Goal: Information Seeking & Learning: Stay updated

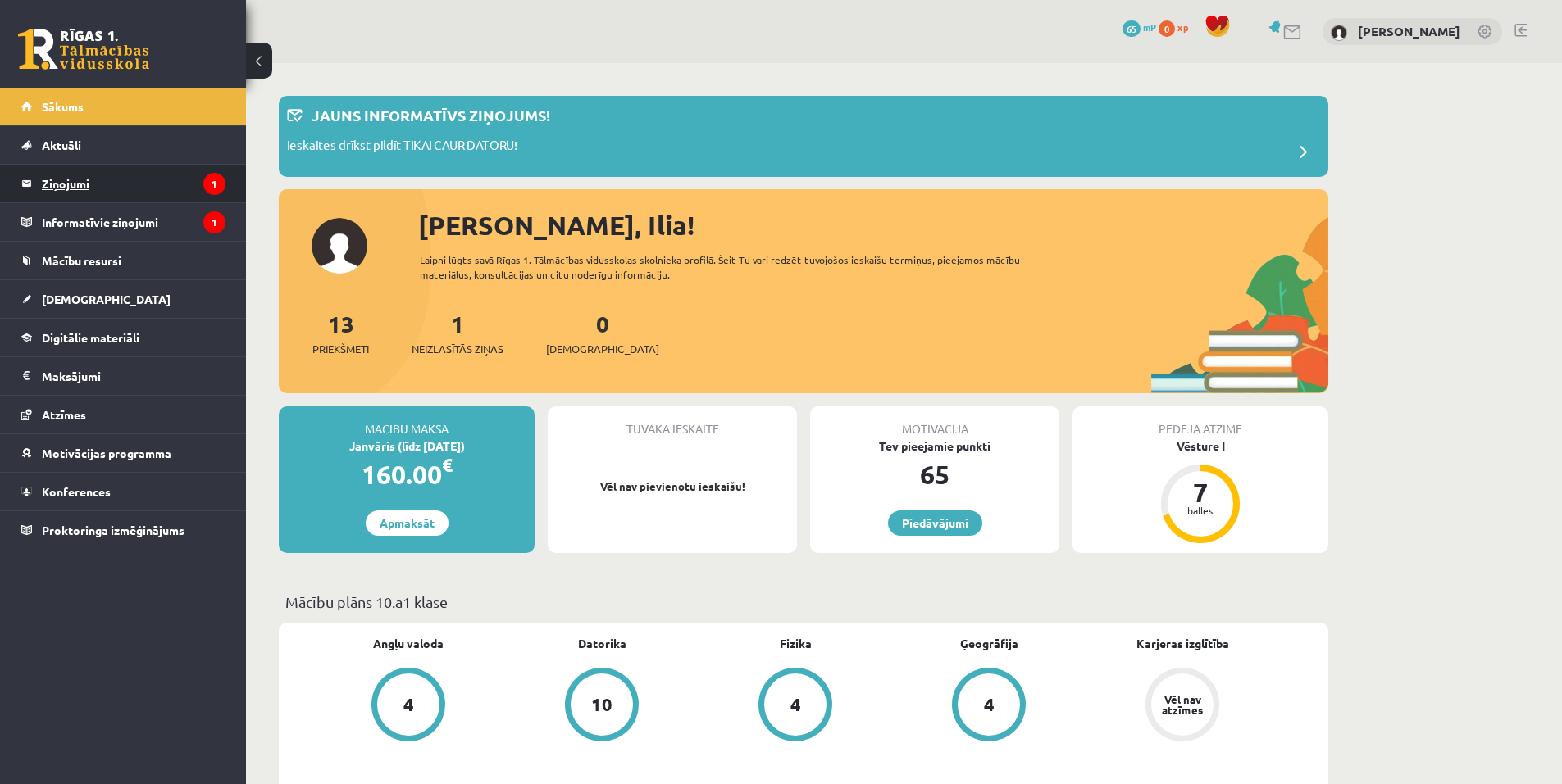
click at [166, 189] on legend "Ziņojumi 1" at bounding box center [134, 183] width 184 height 38
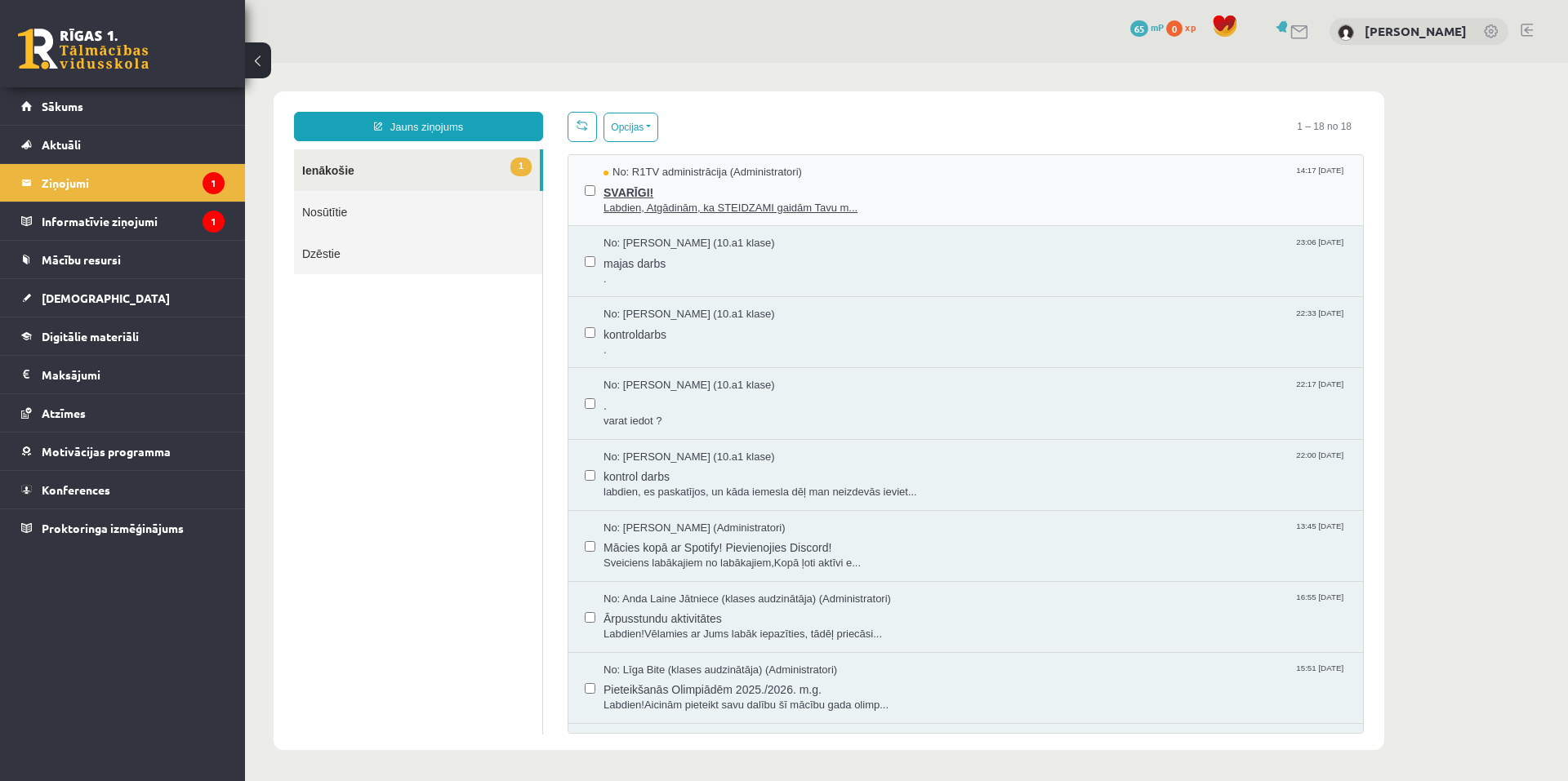
click at [841, 187] on span "SVARĪGI!" at bounding box center [975, 190] width 743 height 20
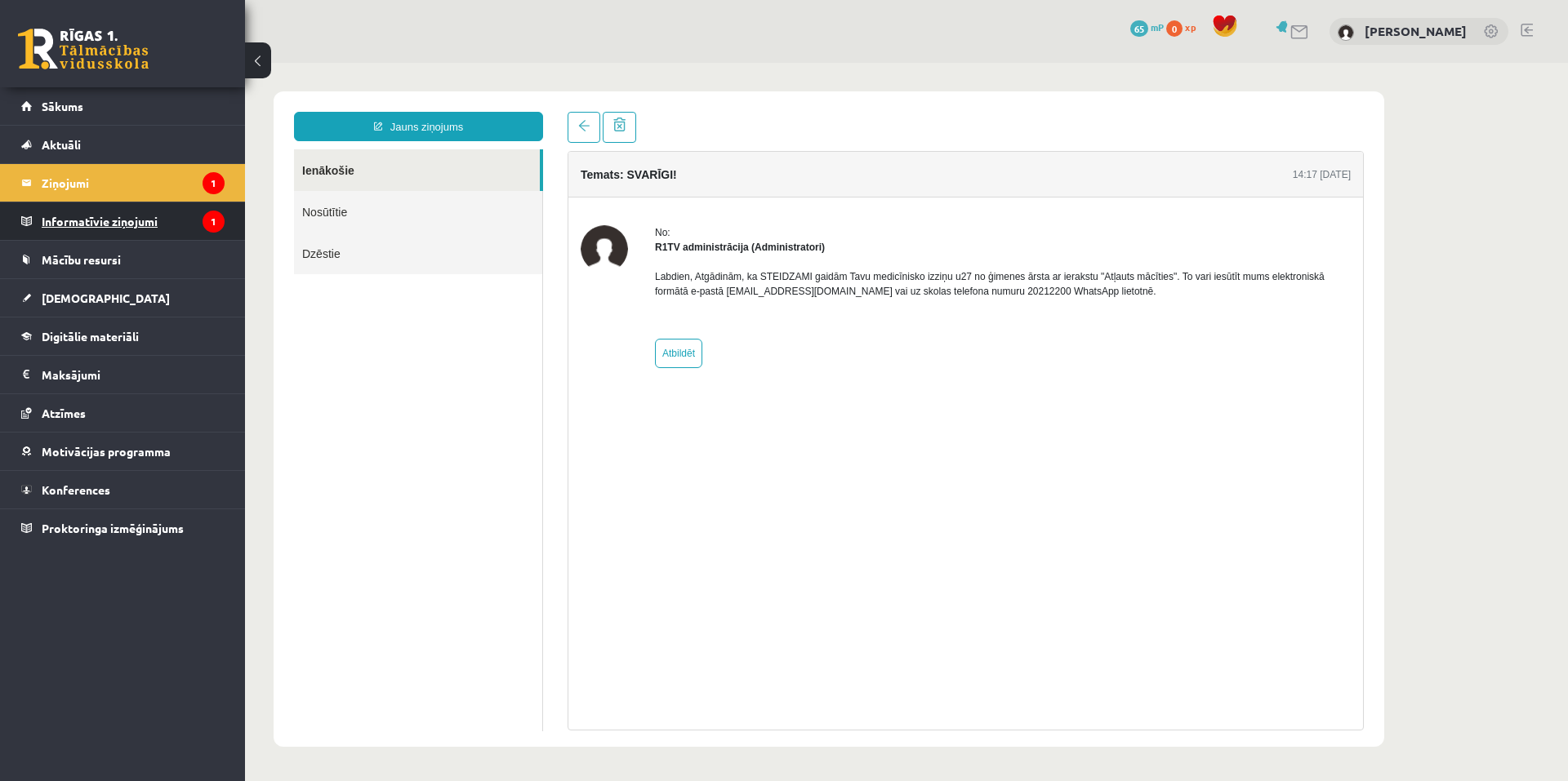
click at [145, 223] on legend "Informatīvie ziņojumi 1" at bounding box center [134, 220] width 183 height 37
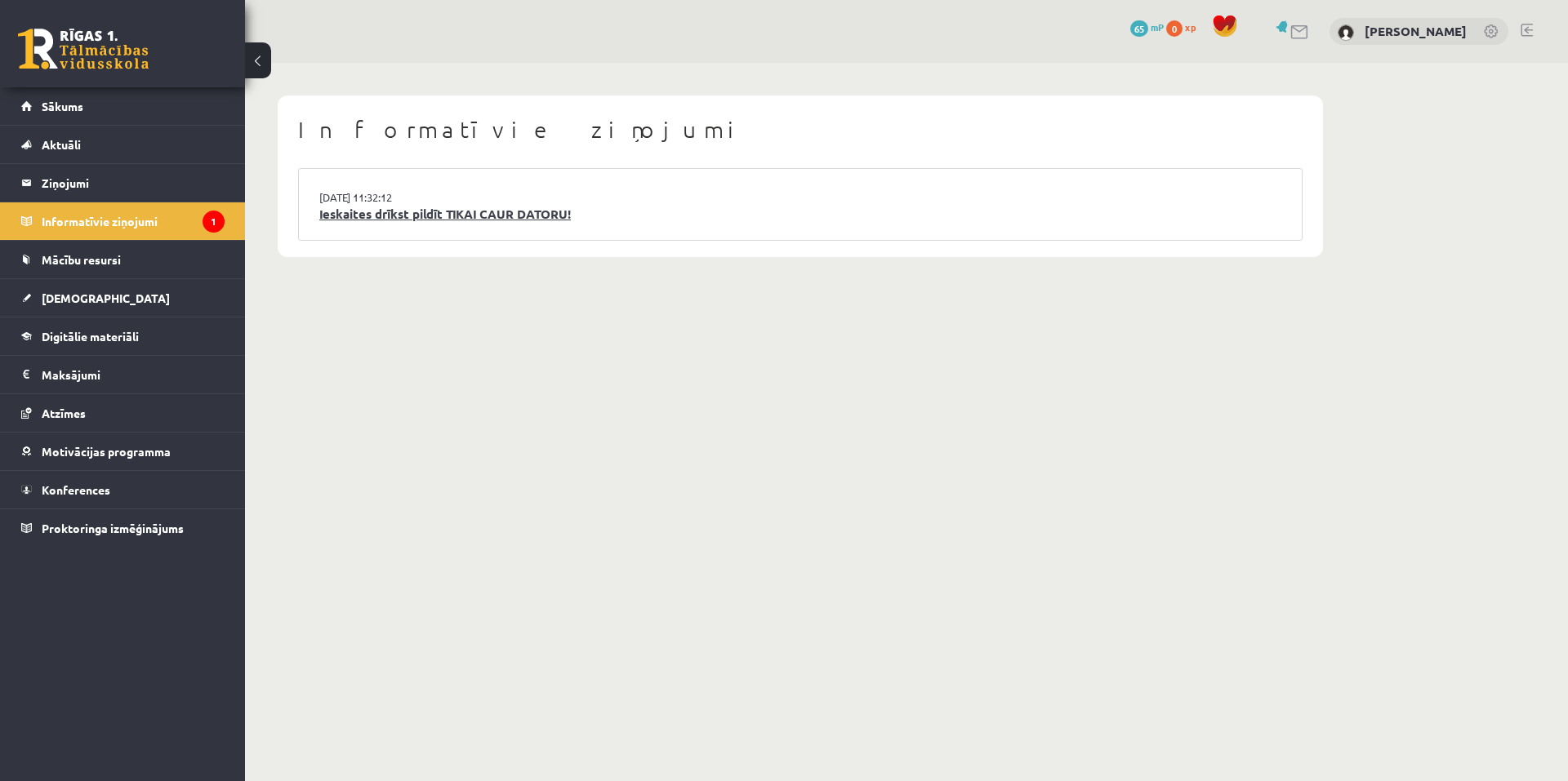
click at [538, 210] on link "Ieskaites drīkst pildīt TIKAI CAUR DATORU!" at bounding box center [800, 214] width 962 height 19
